Goal: Task Accomplishment & Management: Manage account settings

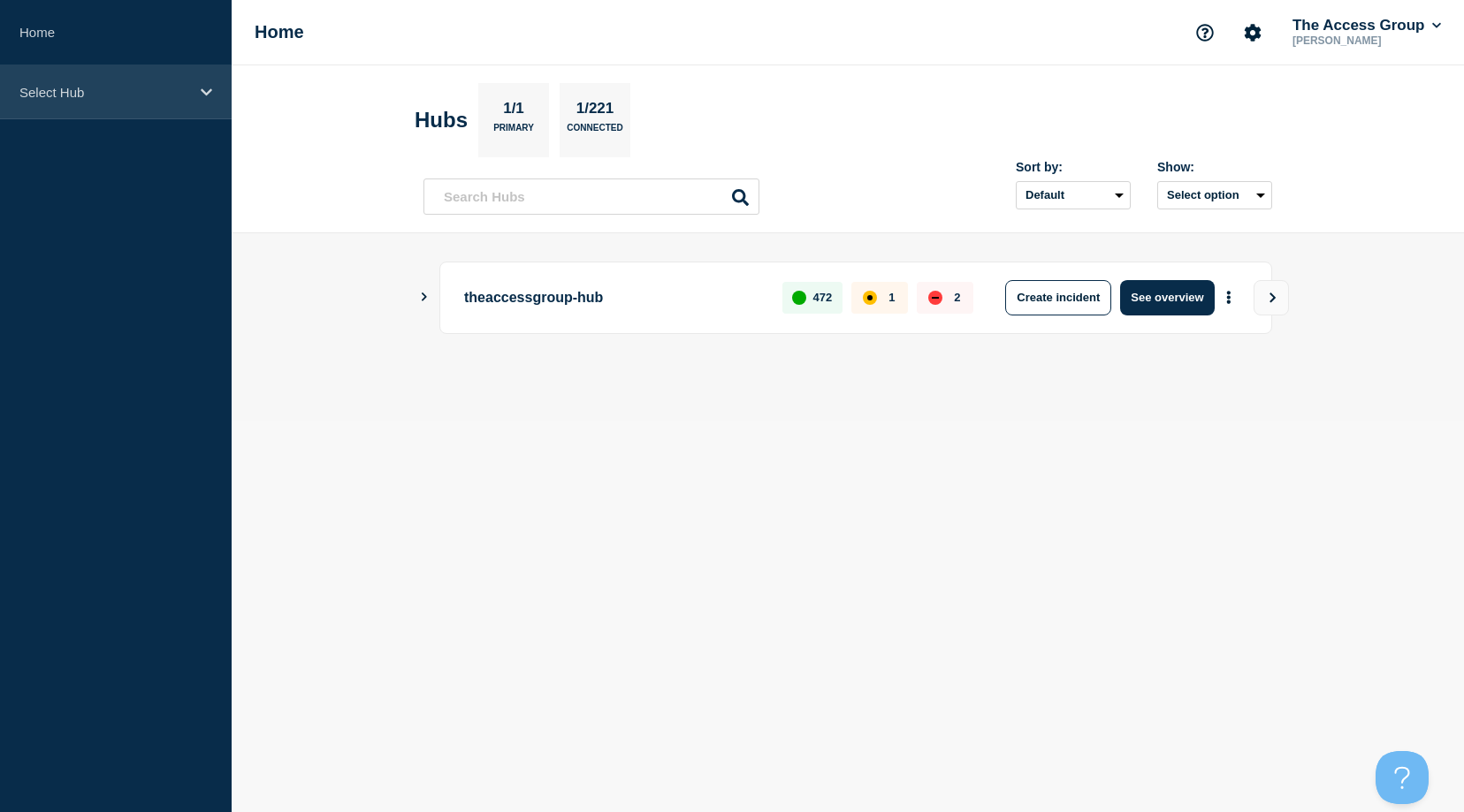
click at [109, 90] on p "Select Hub" at bounding box center [104, 92] width 170 height 15
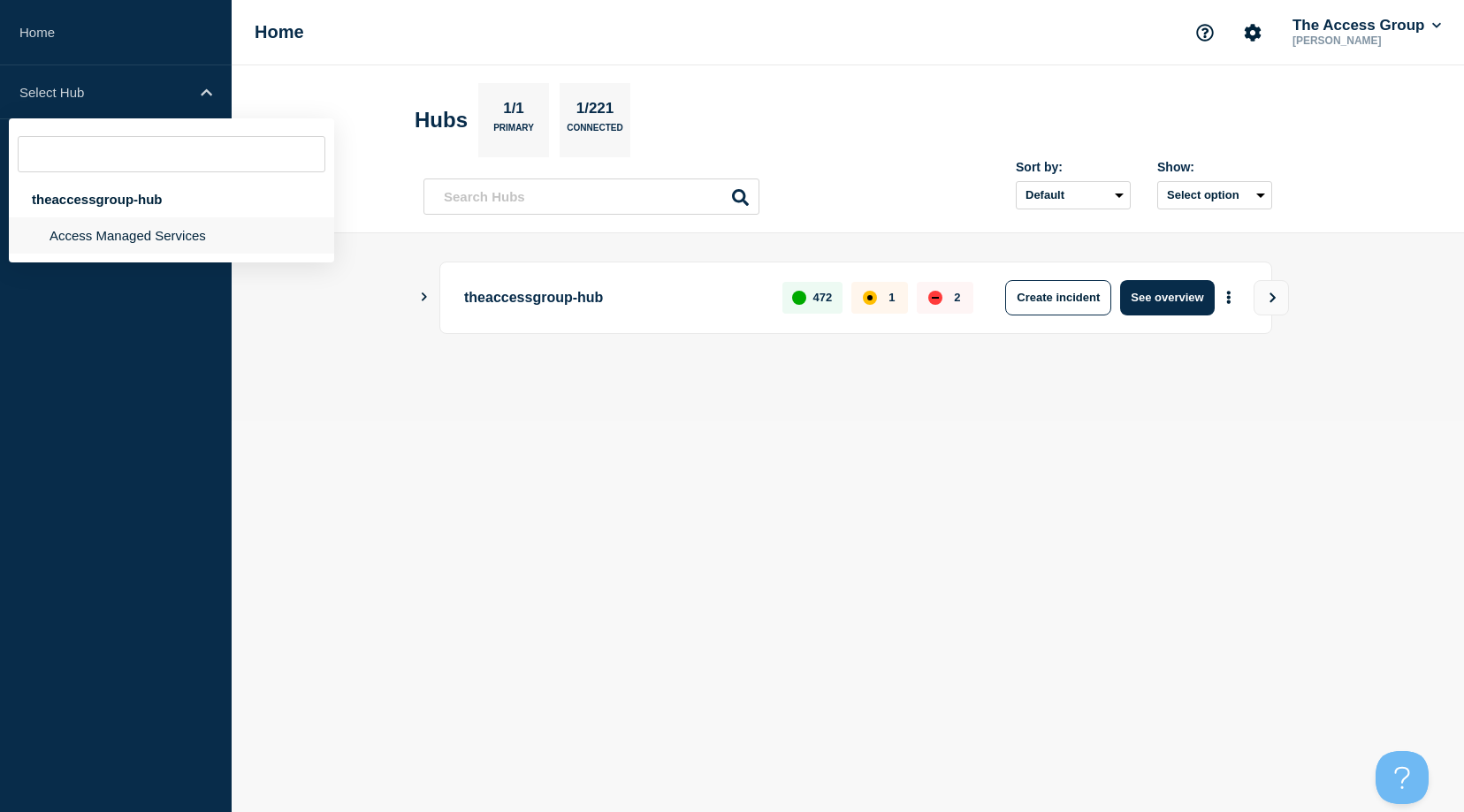
click at [91, 235] on li "Access Managed Services" at bounding box center [171, 235] width 325 height 36
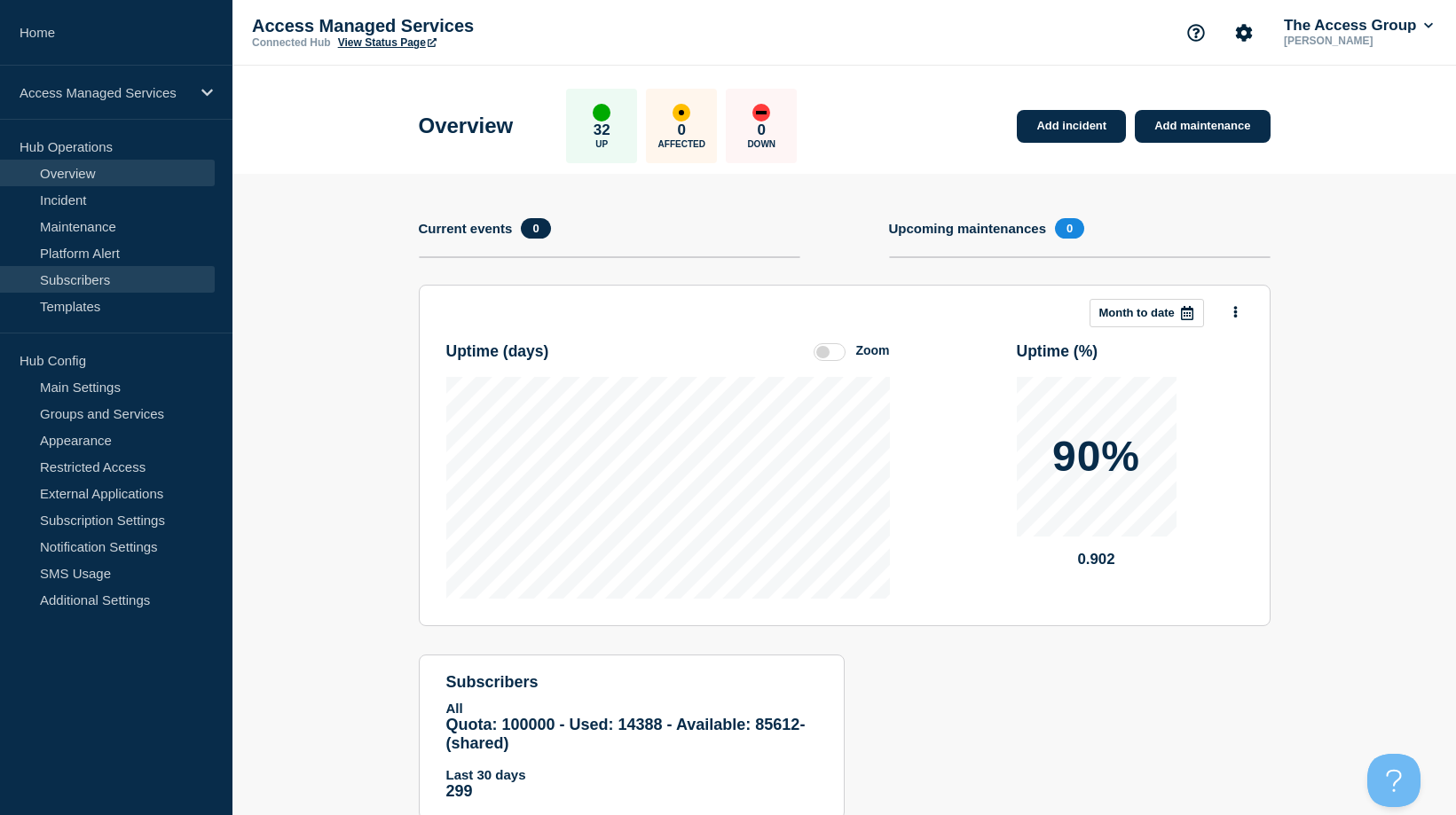
click at [84, 281] on link "Subscribers" at bounding box center [107, 279] width 215 height 27
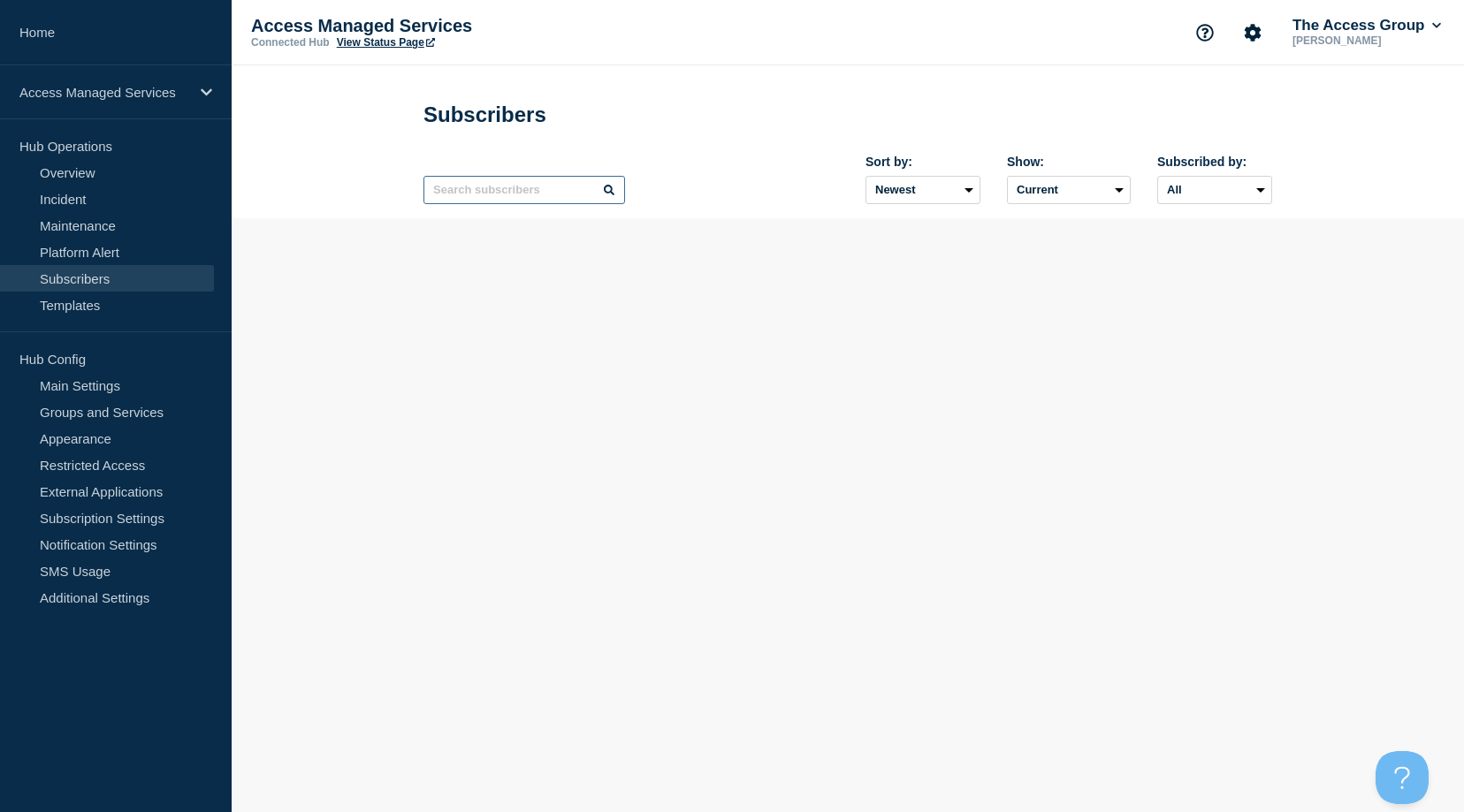
click at [526, 195] on input "text" at bounding box center [524, 190] width 202 height 28
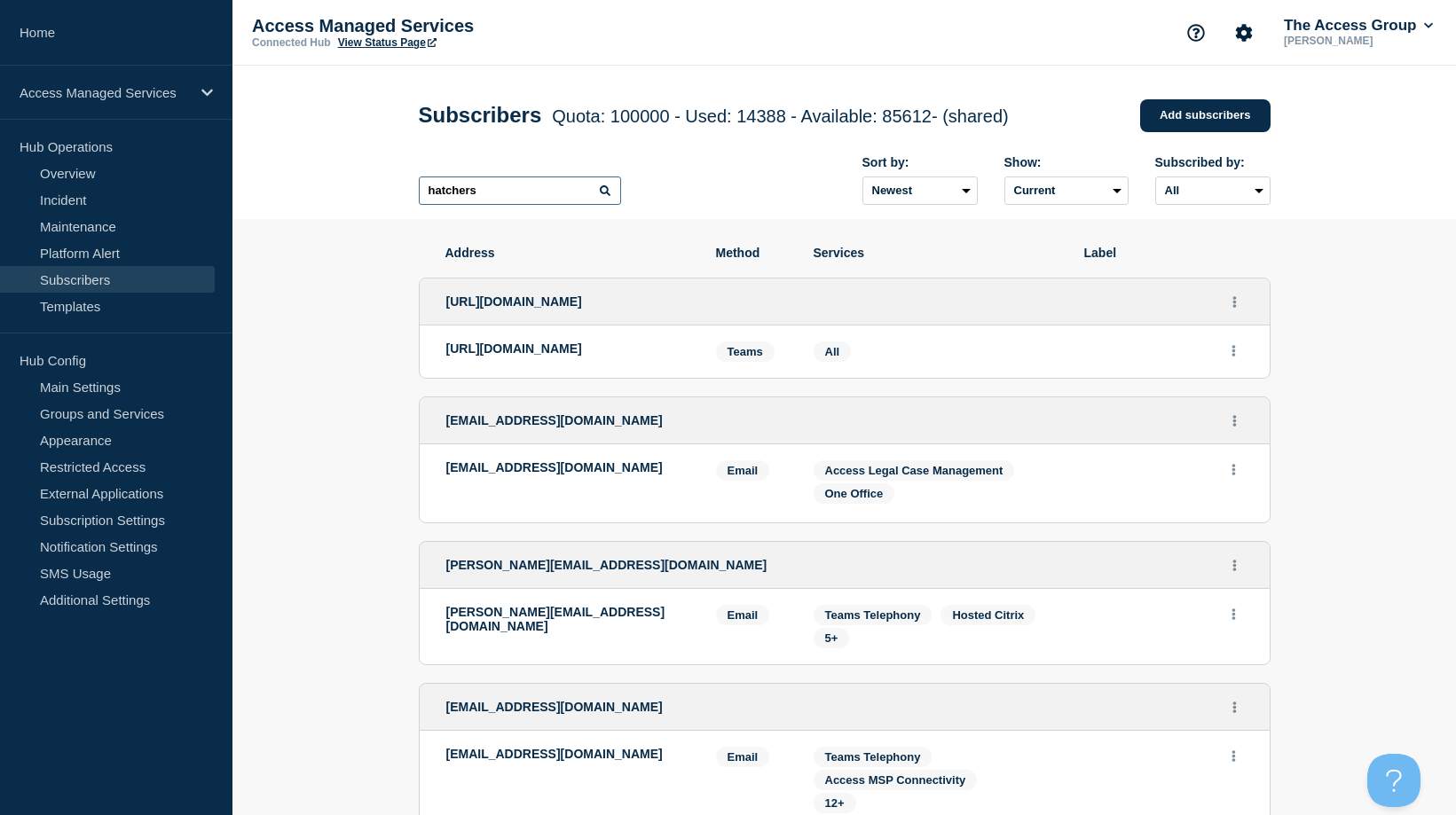
type input "hatchers"
click at [605, 196] on icon at bounding box center [605, 191] width 11 height 11
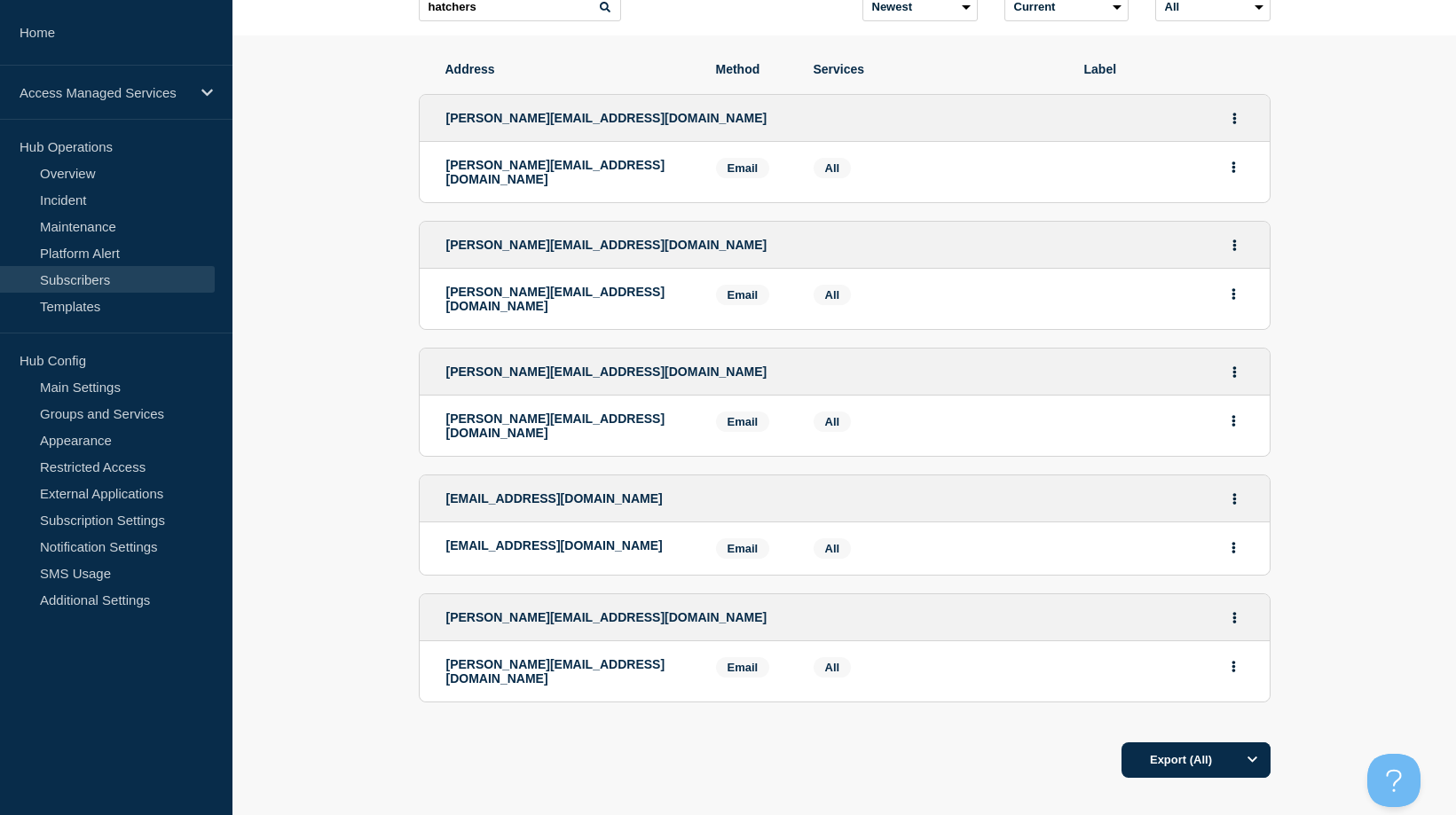
scroll to position [14, 0]
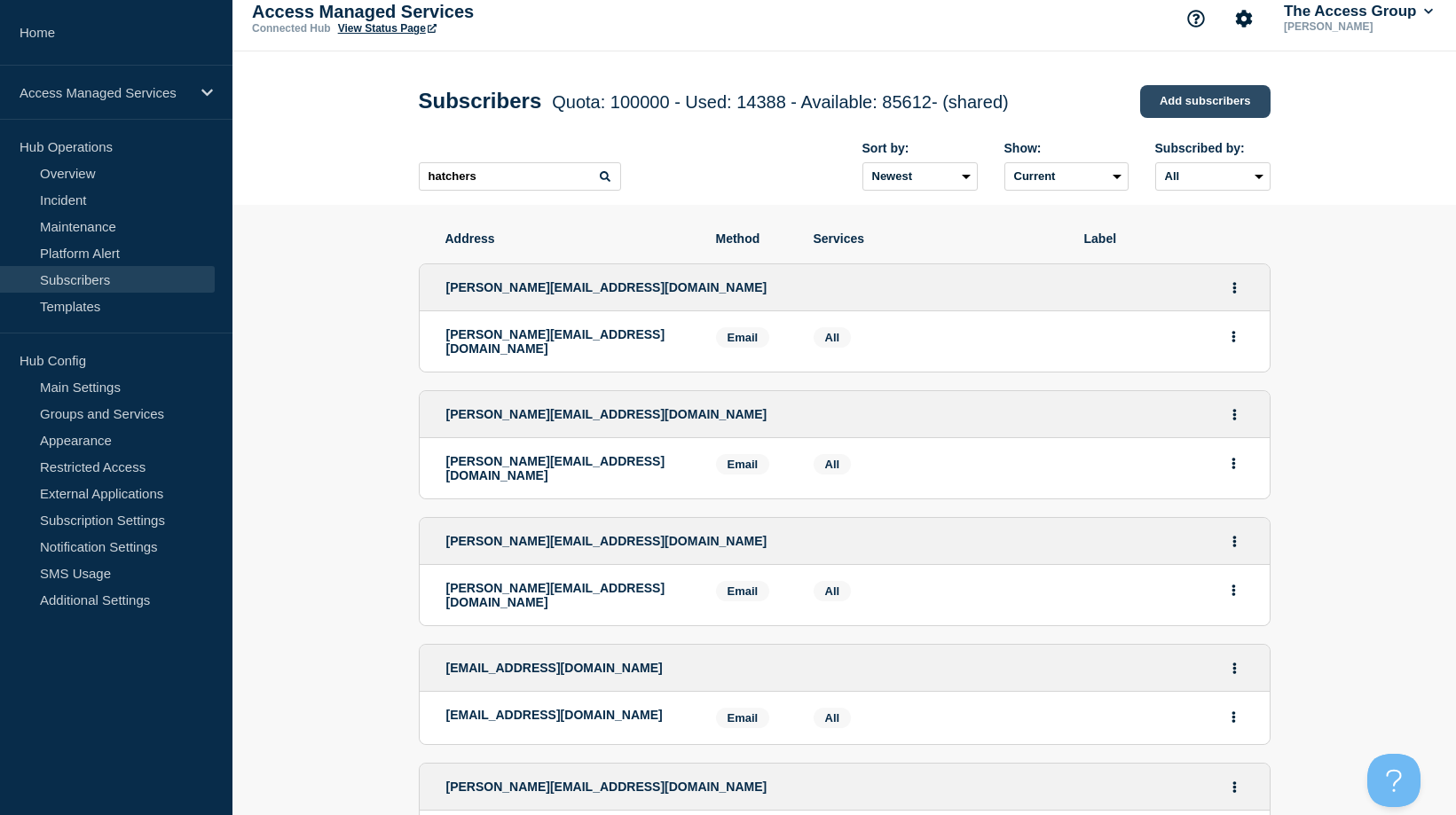
click at [1202, 101] on link "Add subscribers" at bounding box center [1205, 102] width 130 height 33
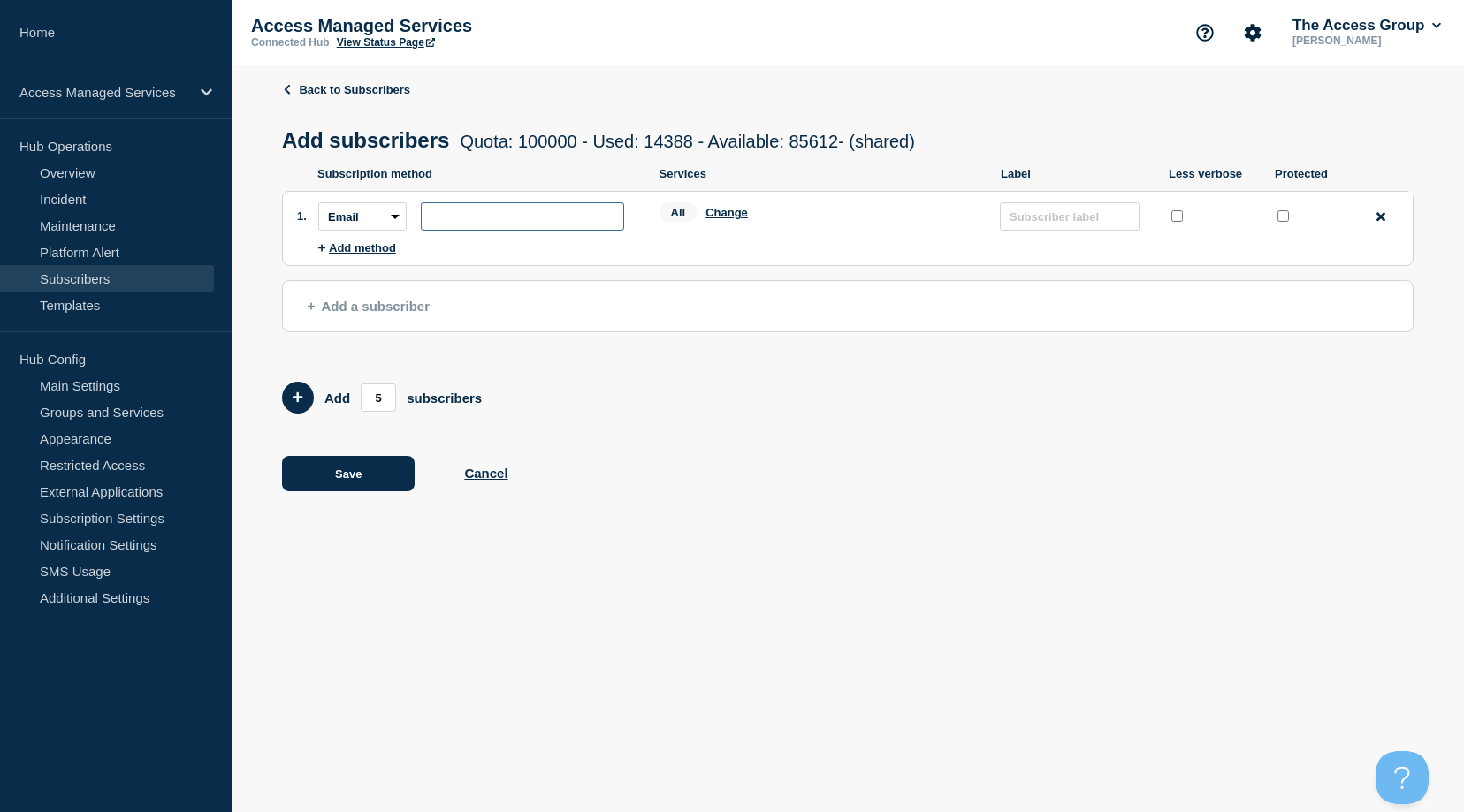
paste input "([PERSON_NAME][EMAIL_ADDRESS][DOMAIN_NAME])"
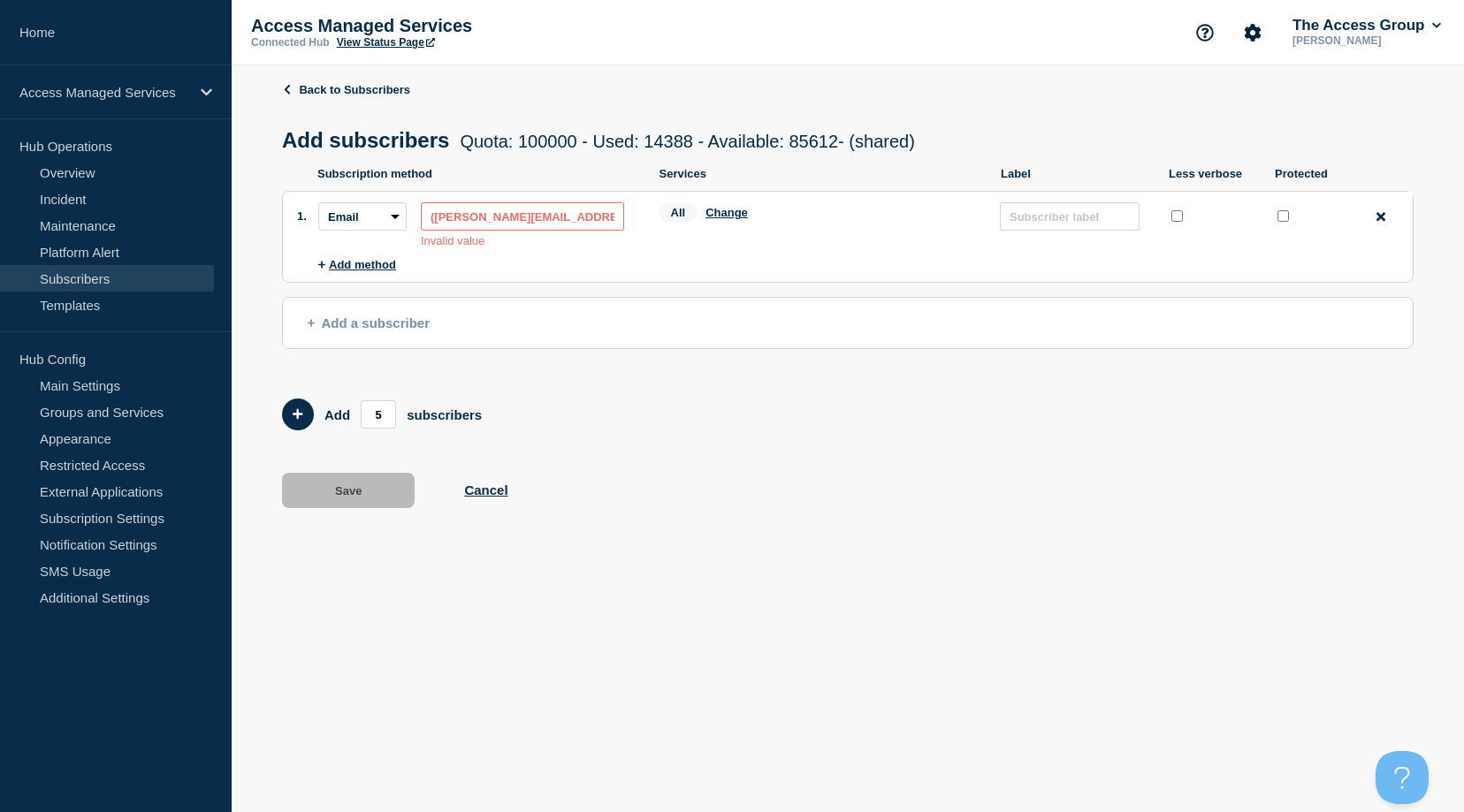
click at [583, 224] on input "([PERSON_NAME][EMAIL_ADDRESS][DOMAIN_NAME])" at bounding box center [522, 217] width 203 height 28
click at [434, 218] on input "([PERSON_NAME][EMAIL_ADDRESS][DOMAIN_NAME]" at bounding box center [522, 217] width 203 height 28
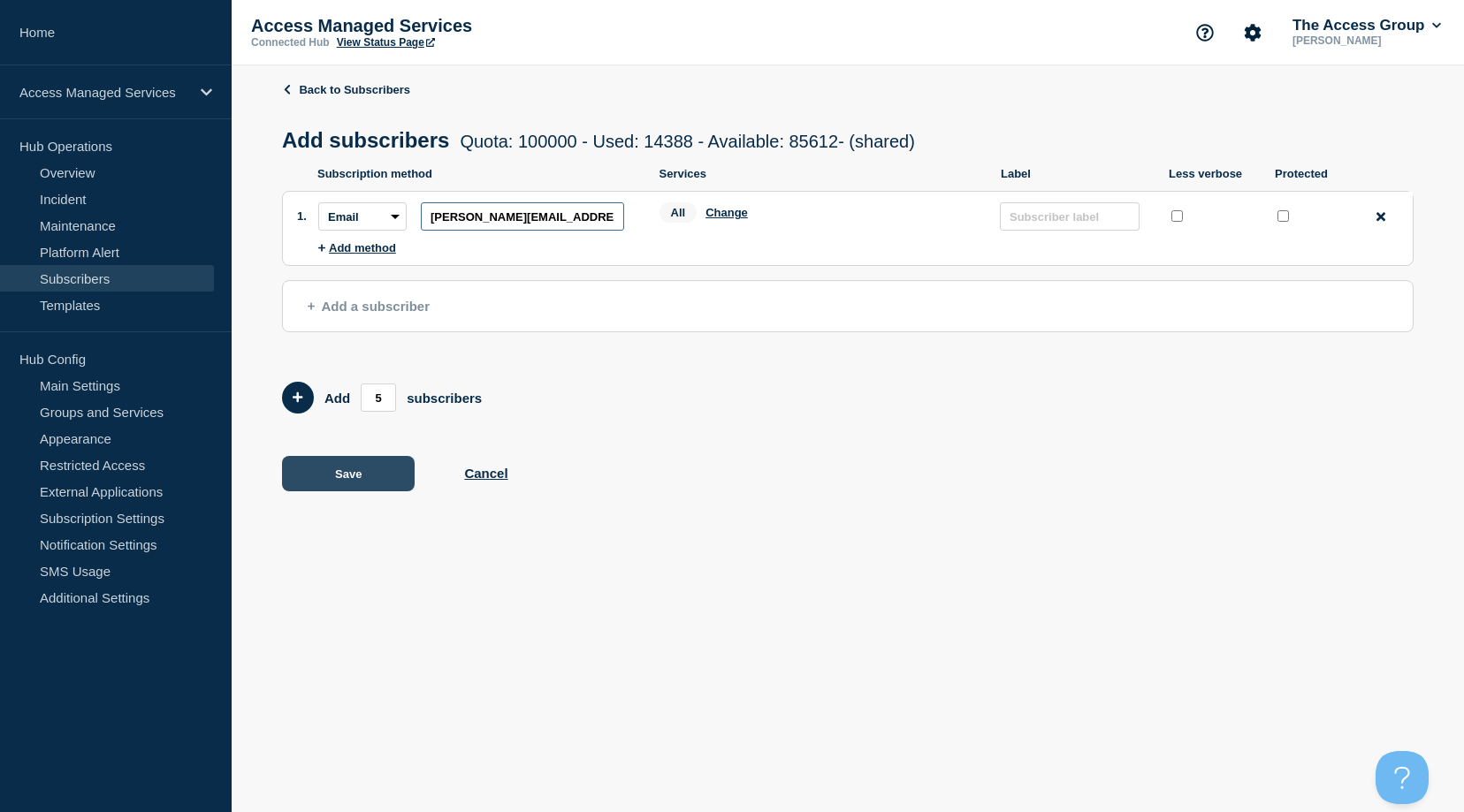
type input "[PERSON_NAME][EMAIL_ADDRESS][DOMAIN_NAME]"
click at [351, 482] on button "Save" at bounding box center [347, 474] width 132 height 36
